Goal: Task Accomplishment & Management: Manage account settings

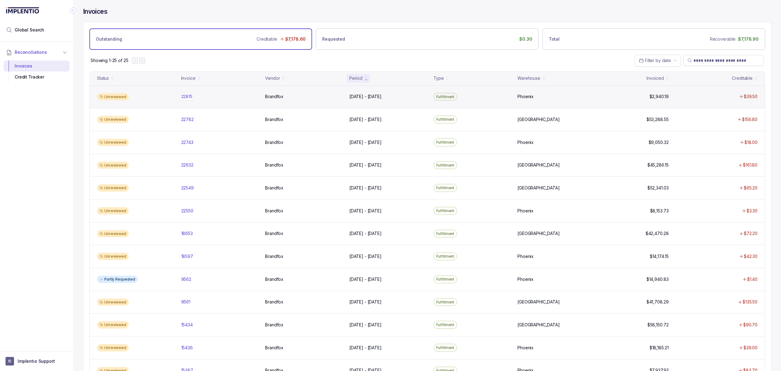
click at [191, 95] on div "22815 22815" at bounding box center [186, 96] width 11 height 6
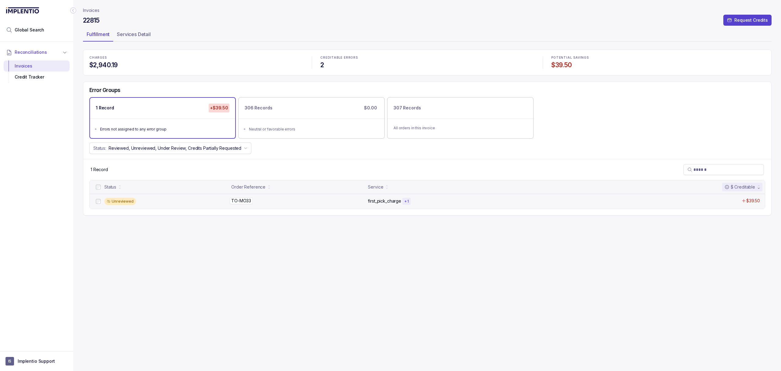
click at [252, 203] on p "TO-MO33" at bounding box center [241, 200] width 23 height 7
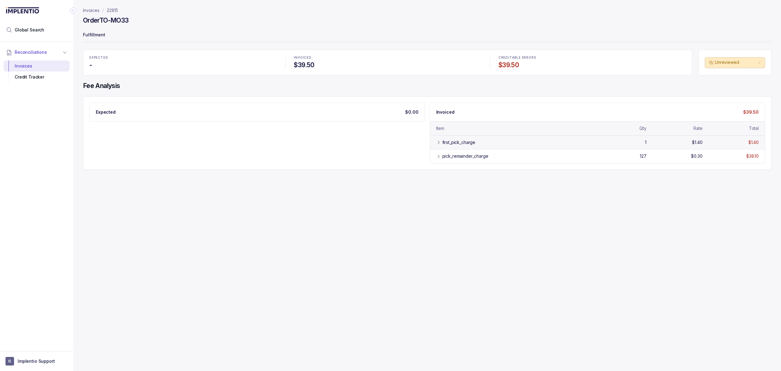
click at [472, 146] on div "first_pick_charge 1 $1.40 $1.40" at bounding box center [597, 142] width 335 height 14
click at [462, 167] on div "pick_remainder_charge 127 $0.30 $38.10" at bounding box center [597, 170] width 335 height 14
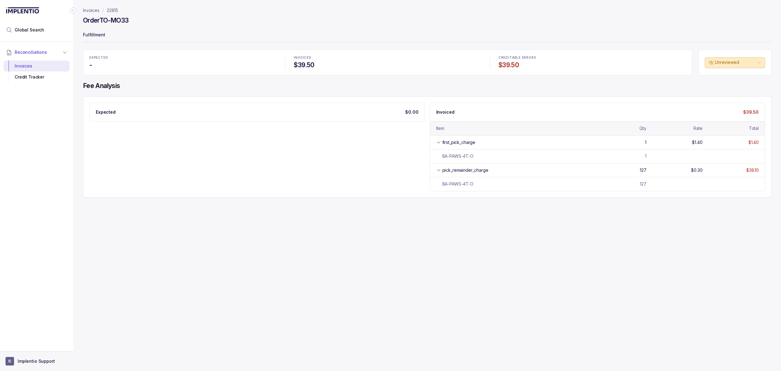
click at [24, 363] on p "Implentio Support" at bounding box center [36, 361] width 37 height 6
click at [27, 350] on p "Logout" at bounding box center [40, 347] width 51 height 6
